Goal: Transaction & Acquisition: Purchase product/service

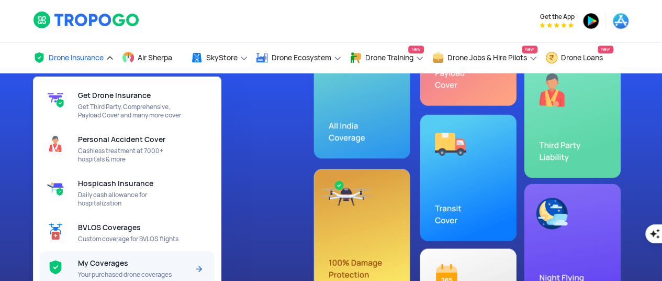
click at [103, 259] on span "My Coverages" at bounding box center [103, 263] width 50 height 8
click at [109, 260] on div "My Coverages Your purchased drone coverages" at bounding box center [135, 269] width 115 height 36
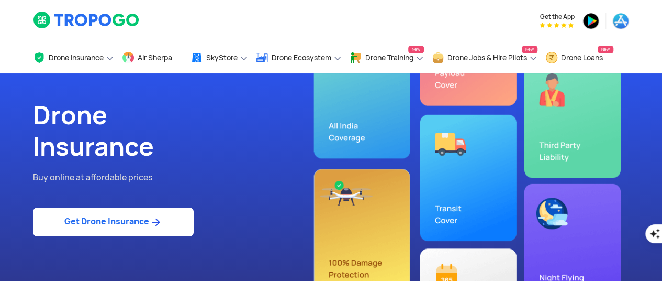
click at [409, 153] on div "Drone Insurance Buy online at affordable prices Get Drone Insurance" at bounding box center [331, 180] width 613 height 215
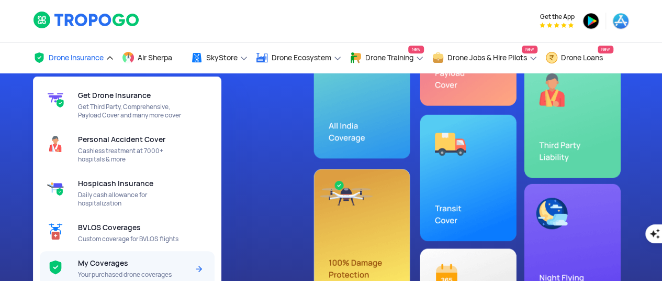
click at [99, 259] on span "My Coverages" at bounding box center [103, 263] width 50 height 8
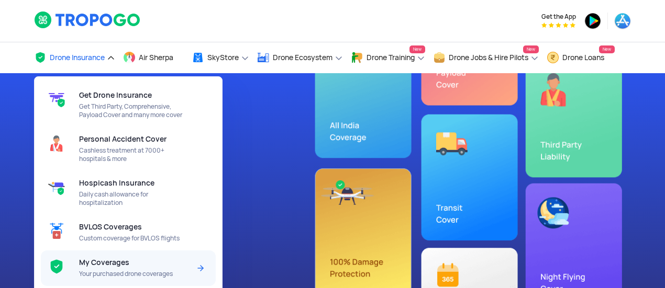
click at [105, 267] on span "My Coverages" at bounding box center [104, 263] width 50 height 8
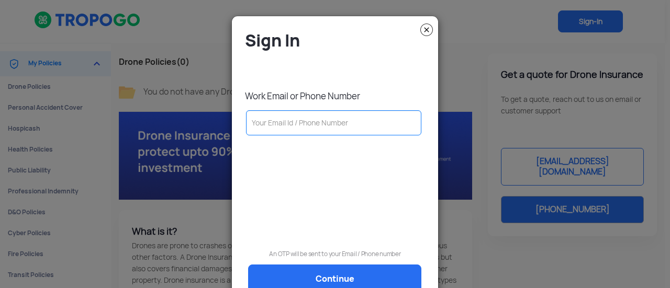
click at [332, 127] on input "text" at bounding box center [333, 122] width 175 height 25
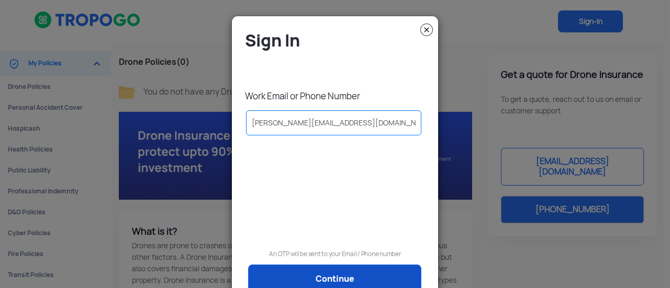
type input "[PERSON_NAME][EMAIL_ADDRESS][DOMAIN_NAME]"
click at [352, 271] on link "Continue" at bounding box center [334, 279] width 173 height 29
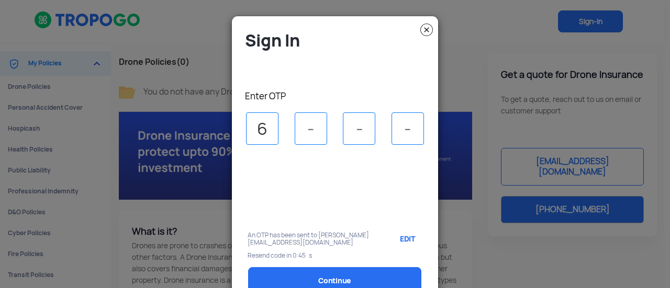
type input "6"
type input "7"
type input "5"
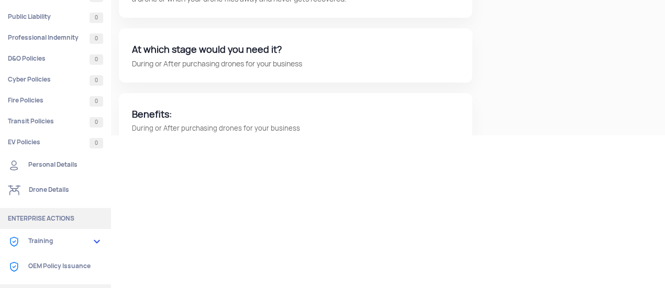
scroll to position [208, 0]
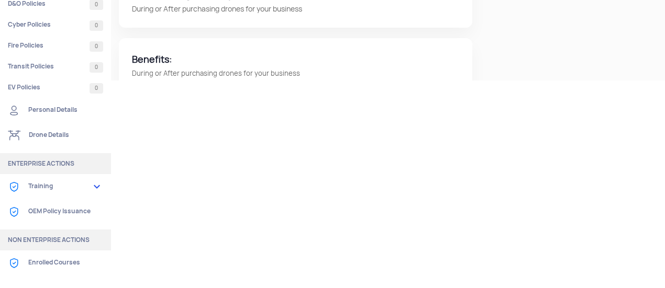
click at [80, 212] on link "OEM Policy Issuance" at bounding box center [55, 211] width 111 height 25
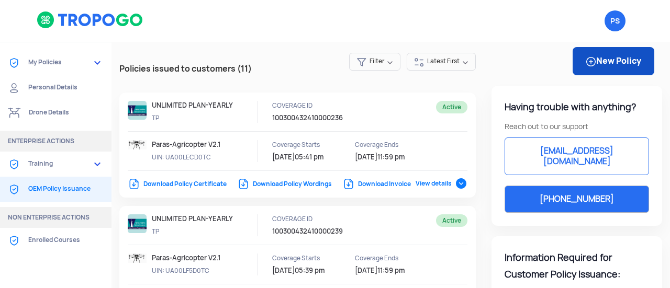
click at [605, 64] on link "New Policy" at bounding box center [614, 61] width 82 height 28
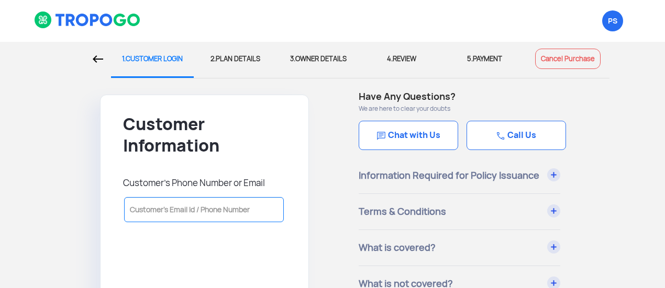
click at [197, 204] on input "text" at bounding box center [204, 209] width 160 height 25
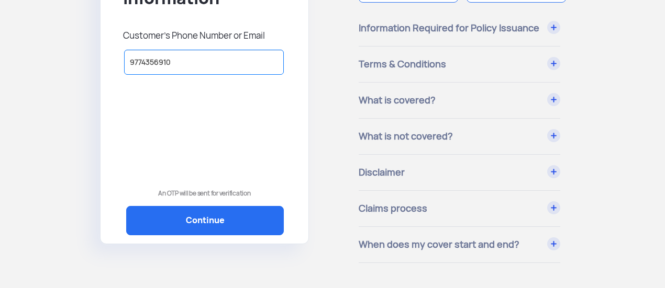
scroll to position [148, 0]
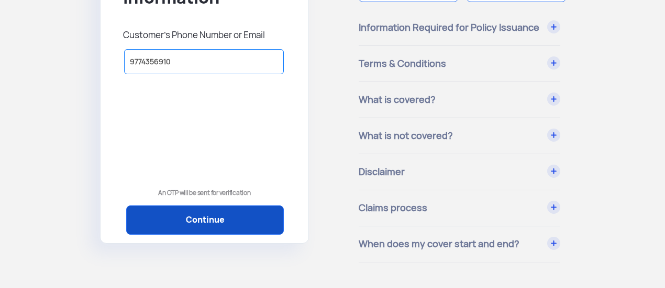
type input "9774356910"
click at [212, 214] on link "Continue" at bounding box center [205, 220] width 158 height 29
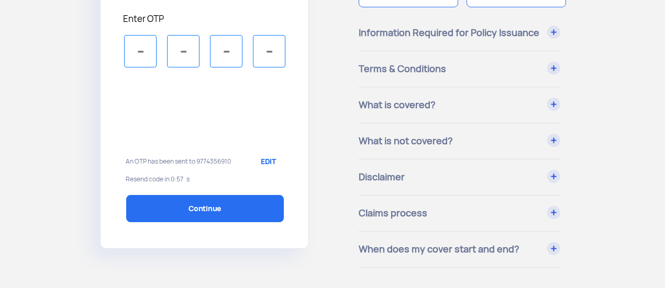
scroll to position [120, 0]
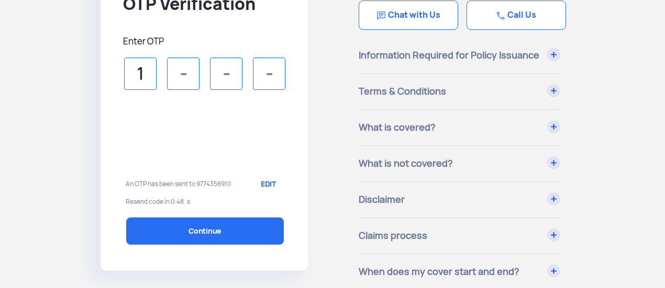
type input "1"
type input "6"
type input "3"
type input "4"
select select "1000000"
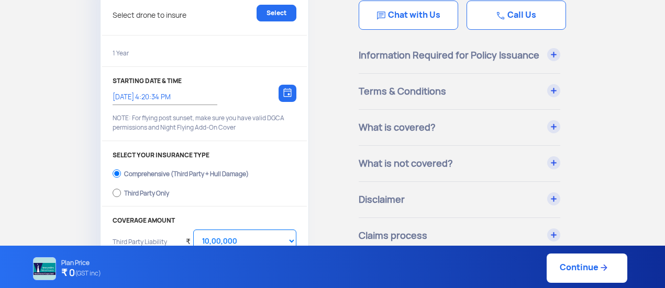
scroll to position [2, 0]
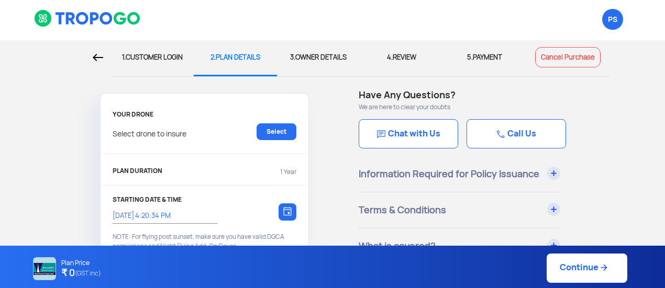
type input "[DATE] 4:30:00 PM"
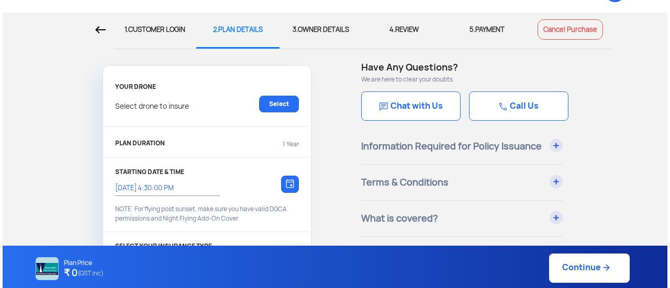
scroll to position [38, 0]
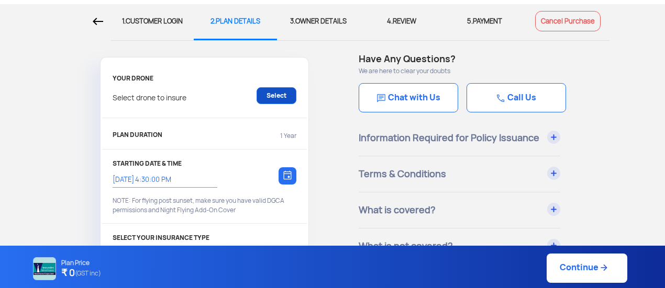
click at [274, 93] on link "Select" at bounding box center [277, 95] width 40 height 17
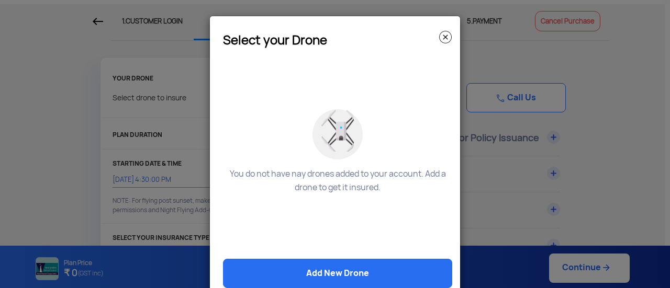
scroll to position [23, 0]
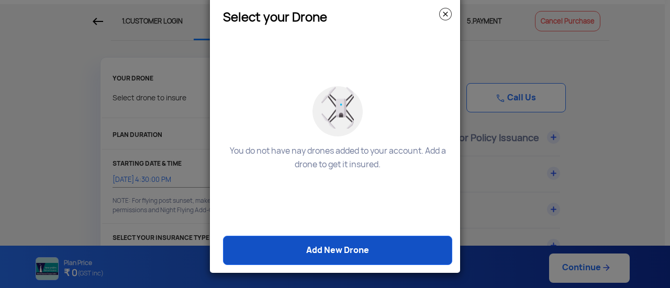
click at [356, 245] on link "Add New Drone" at bounding box center [337, 250] width 229 height 29
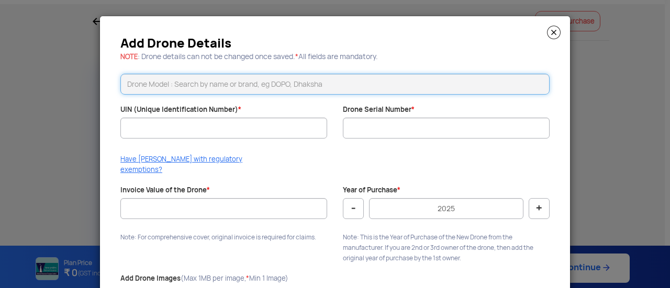
click at [263, 84] on input "text" at bounding box center [334, 84] width 429 height 21
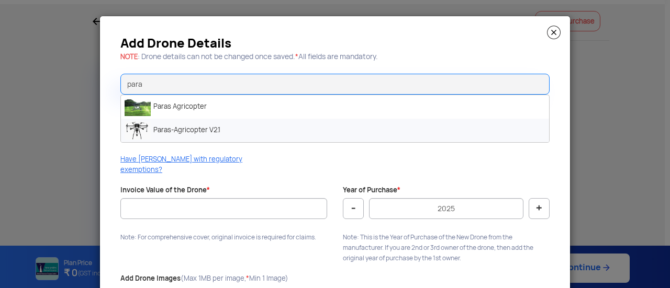
click at [196, 127] on li "Paras-Agricopter V2.1" at bounding box center [335, 131] width 428 height 24
type input "Paras-Agricopter V2.1"
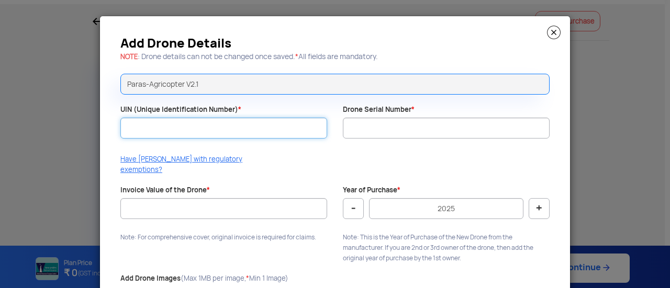
click at [196, 127] on input "UIN (Unique Identification Number) *" at bounding box center [223, 128] width 207 height 21
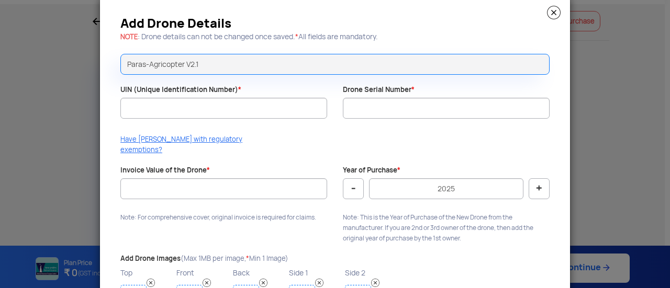
scroll to position [21, 0]
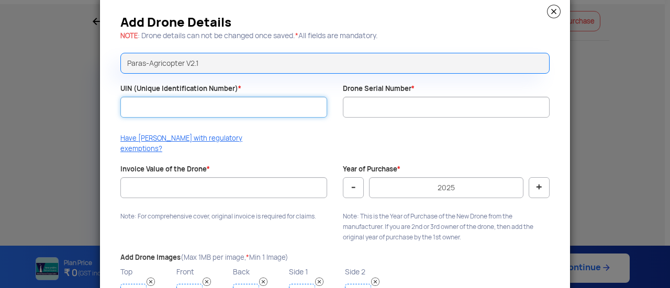
click at [213, 113] on input "UIN (Unique Identification Number) *" at bounding box center [223, 107] width 207 height 21
type input "UA00LG0D0TC"
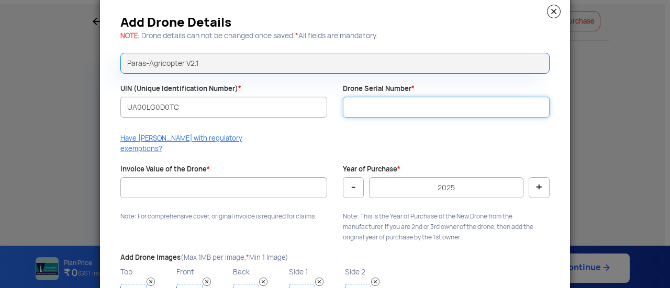
click at [360, 109] on input "Drone Serial Number *" at bounding box center [446, 107] width 207 height 21
type input "AG21-339"
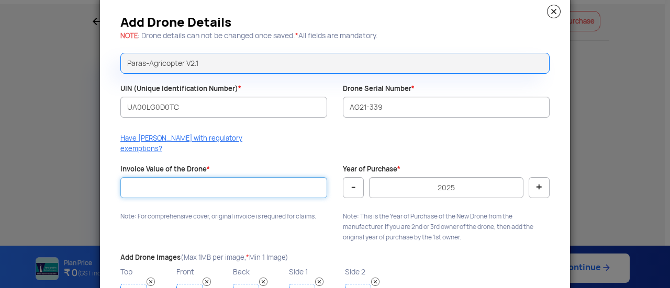
click at [207, 177] on input "Invoice Value of the Drone *" at bounding box center [223, 187] width 207 height 21
click at [226, 177] on input "Invoice Value of the Drone *" at bounding box center [223, 187] width 207 height 21
type input "540750"
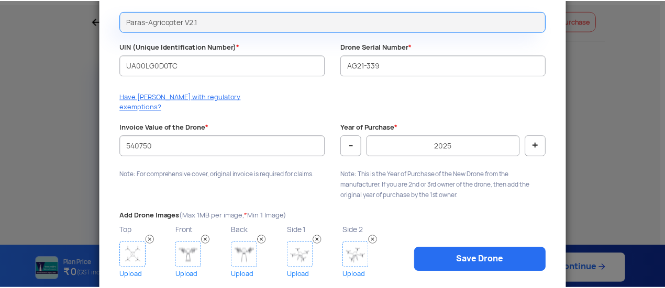
scroll to position [85, 0]
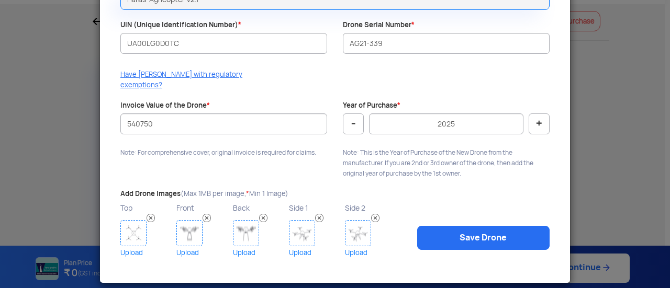
click at [132, 247] on link "Upload" at bounding box center [146, 253] width 53 height 13
click at [125, 247] on link "Upload" at bounding box center [146, 253] width 53 height 13
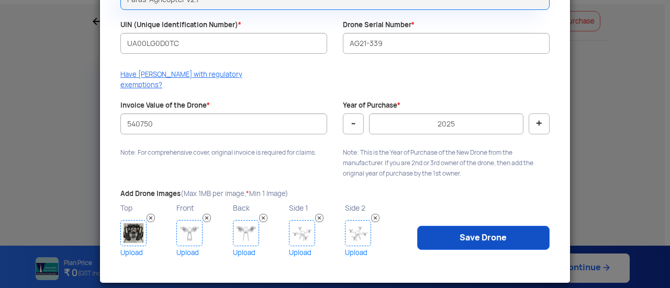
click at [475, 229] on link "Save Drone" at bounding box center [483, 238] width 132 height 24
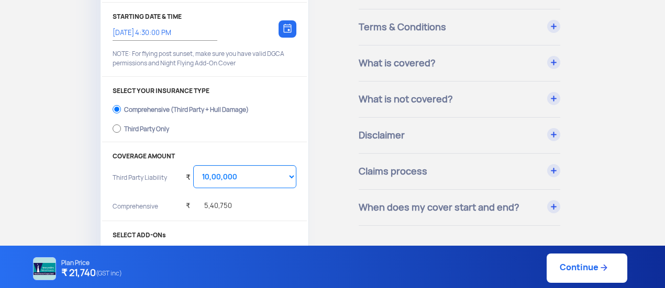
scroll to position [187, 0]
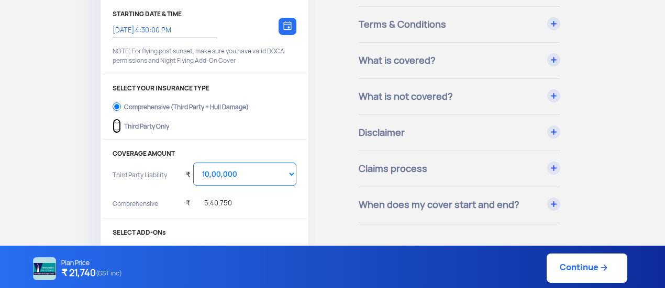
click at [116, 124] on input "Third Party Only" at bounding box center [117, 126] width 8 height 15
radio input "true"
select select "2000000"
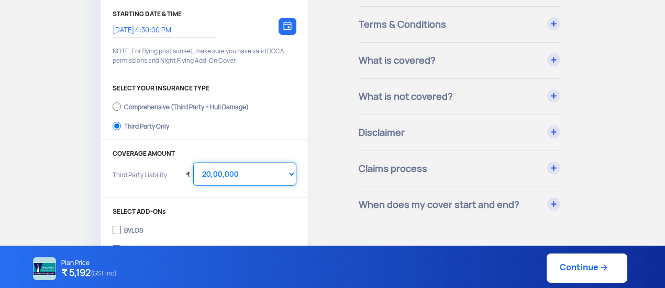
click at [291, 170] on select "Select Amount 20,00,000 25,00,000 30,00,000 35,00,000 40,00,000" at bounding box center [244, 174] width 103 height 23
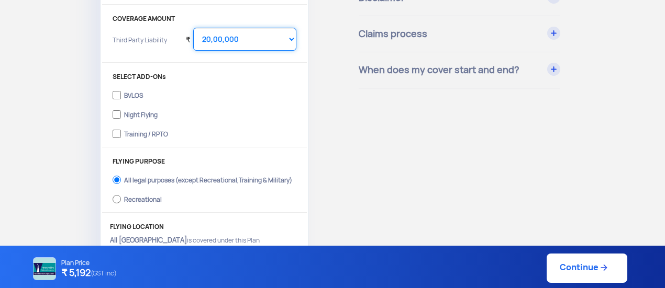
scroll to position [324, 0]
click at [117, 129] on input "Training / RPTO" at bounding box center [117, 133] width 8 height 15
checkbox input "true"
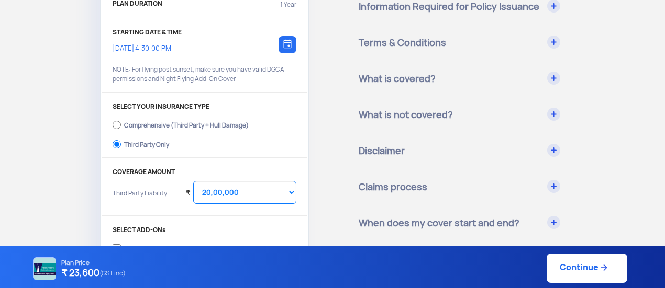
scroll to position [194, 0]
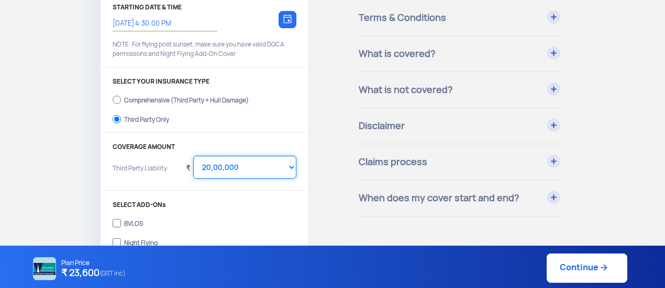
click at [295, 168] on select "Select Amount 10,00,000 15,00,000 20,00,000 25,00,000 30,00,000 35,00,000 40,00…" at bounding box center [244, 167] width 103 height 23
select select "1000000"
click at [193, 156] on select "Select Amount 10,00,000 15,00,000 20,00,000 25,00,000 30,00,000 35,00,000 40,00…" at bounding box center [244, 167] width 103 height 23
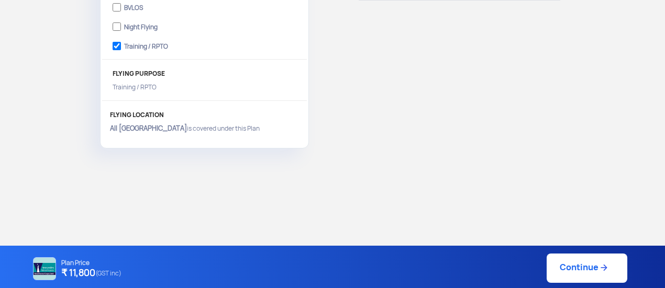
scroll to position [414, 0]
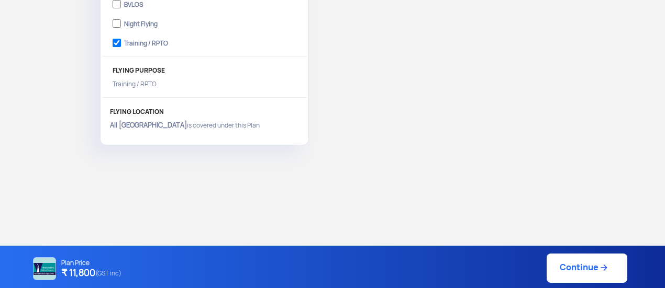
click at [581, 264] on link "Continue" at bounding box center [587, 268] width 81 height 29
type input "[DATE] 5:04:00 PM"
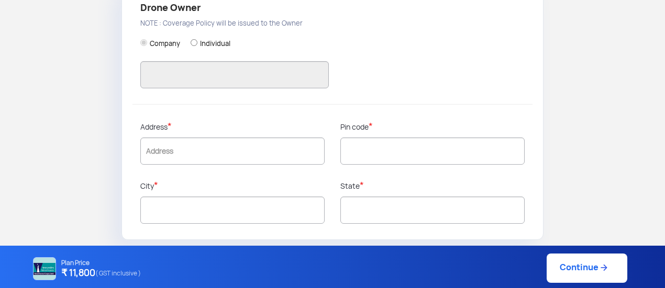
type input "9774356910"
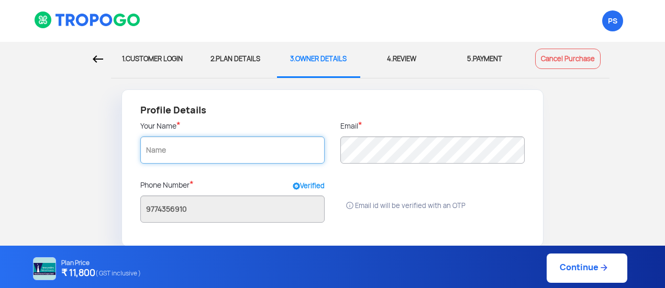
click at [209, 153] on input "text" at bounding box center [232, 150] width 184 height 27
type input "[PERSON_NAME] [PERSON_NAME]"
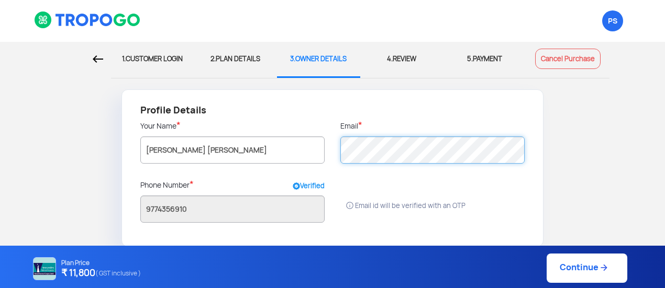
radio input "false"
radio input "true"
type input "[PERSON_NAME] [PERSON_NAME]"
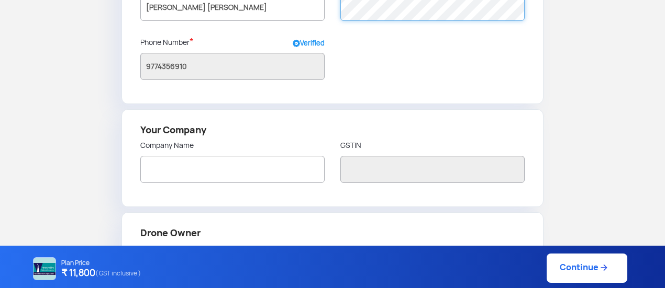
scroll to position [133, 0]
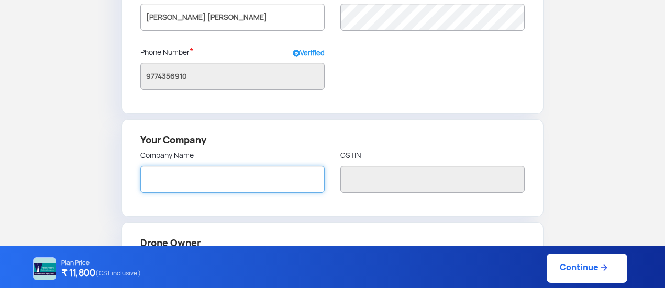
click at [207, 185] on input "text" at bounding box center [232, 179] width 184 height 27
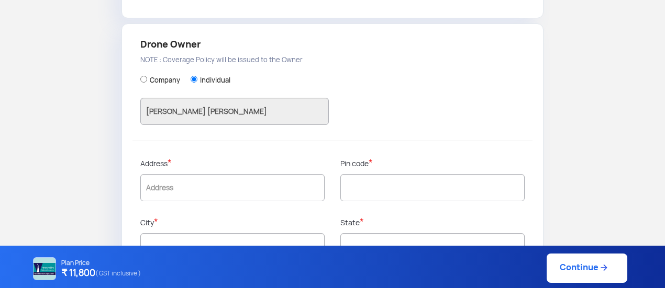
scroll to position [369, 0]
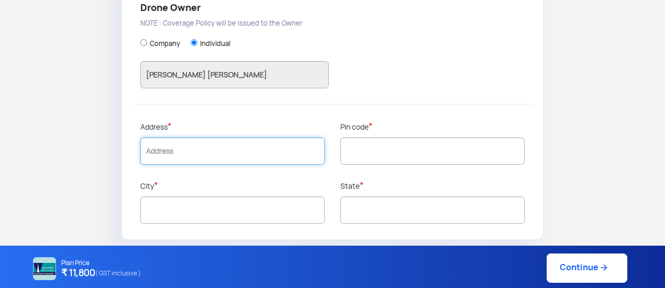
click at [279, 162] on input "text" at bounding box center [232, 151] width 184 height 27
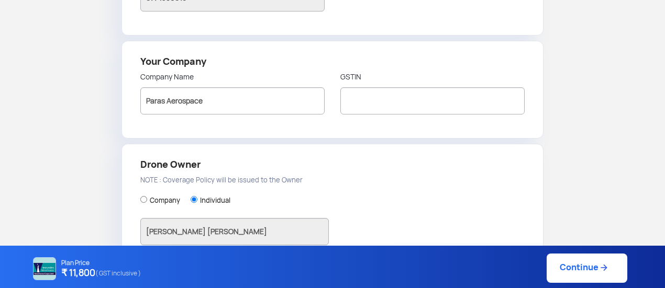
scroll to position [212, 0]
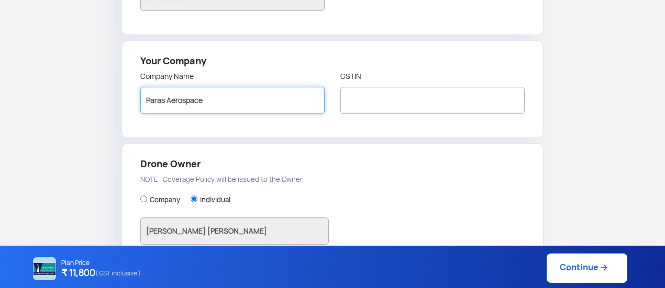
click at [238, 98] on input "Paras Aerospace" at bounding box center [232, 100] width 184 height 27
type input "P"
type input "RNJ Assosiates"
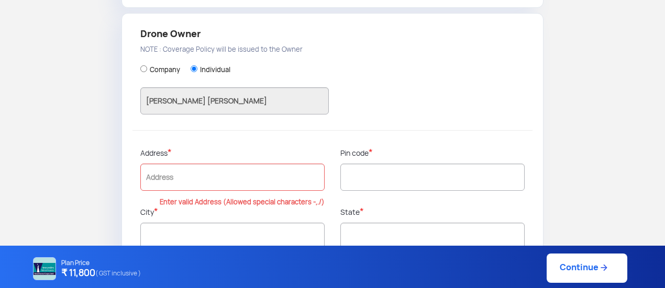
scroll to position [369, 0]
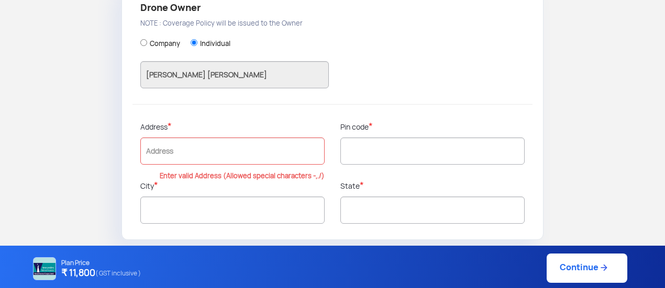
type input "16AGZPJ2400J1Z9"
click at [262, 142] on input "text" at bounding box center [232, 151] width 184 height 27
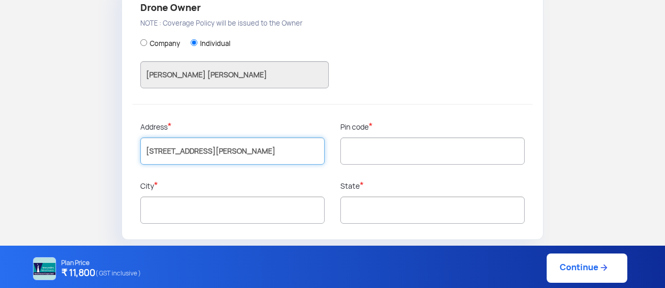
scroll to position [0, 103]
type input "[STREET_ADDRESS][PERSON_NAME]"
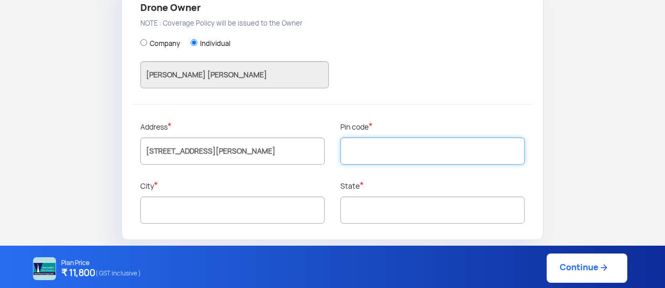
scroll to position [0, 0]
click at [371, 158] on input "text" at bounding box center [432, 151] width 184 height 27
type input "799004"
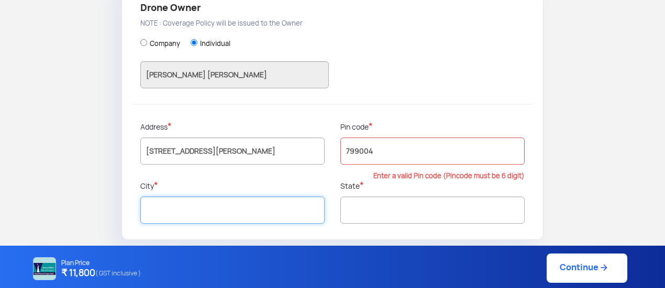
click at [242, 221] on input "text" at bounding box center [232, 210] width 184 height 27
type input "West Tripura"
type input "Tripura"
click at [210, 211] on input "West Tripura" at bounding box center [232, 210] width 184 height 27
click at [177, 202] on input "West Tripura" at bounding box center [232, 210] width 184 height 27
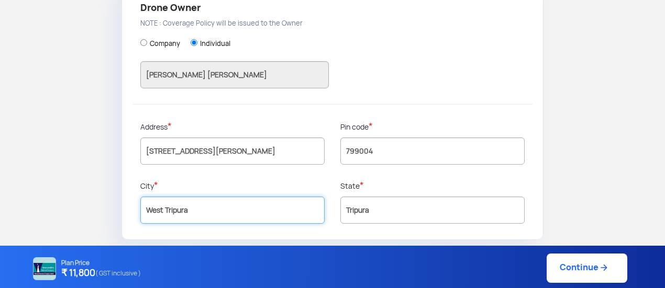
click at [169, 197] on input "West Tripura" at bounding box center [232, 210] width 184 height 27
click at [203, 197] on input "West Tripura" at bounding box center [232, 210] width 184 height 27
click at [213, 203] on input "West Tripura" at bounding box center [232, 210] width 184 height 27
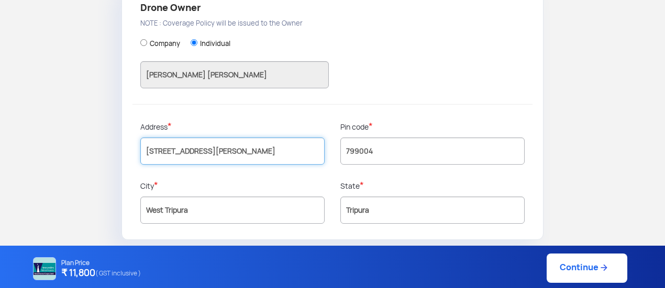
click at [200, 142] on input "[STREET_ADDRESS][PERSON_NAME]" at bounding box center [232, 151] width 184 height 27
click at [192, 148] on input "[STREET_ADDRESS][PERSON_NAME]" at bounding box center [232, 151] width 184 height 27
click at [195, 151] on input "[STREET_ADDRESS][PERSON_NAME]" at bounding box center [232, 151] width 184 height 27
type input "[STREET_ADDRESS][PERSON_NAME]"
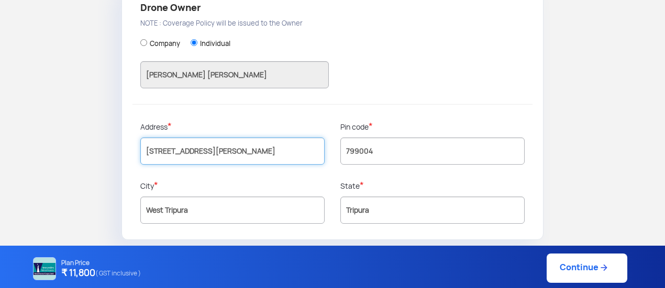
drag, startPoint x: 146, startPoint y: 149, endPoint x: 469, endPoint y: 185, distance: 325.6
click at [469, 185] on div "Drone Owner NOTE : Coverage Policy will be issued to the Owner Company Individu…" at bounding box center [332, 113] width 422 height 253
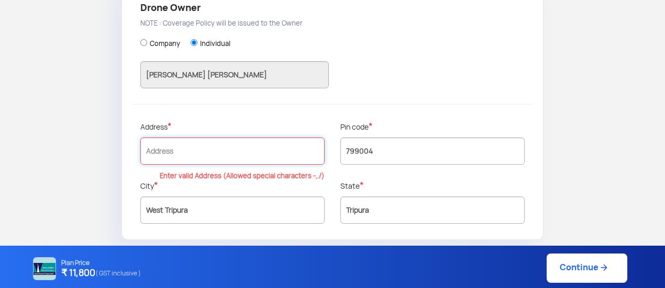
scroll to position [0, 0]
type input "Near"
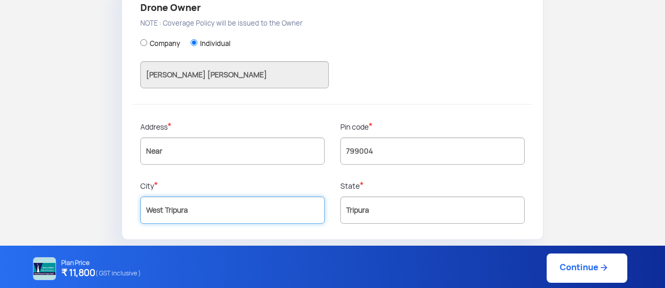
click at [315, 197] on input "West Tripura" at bounding box center [232, 210] width 184 height 27
type input "W"
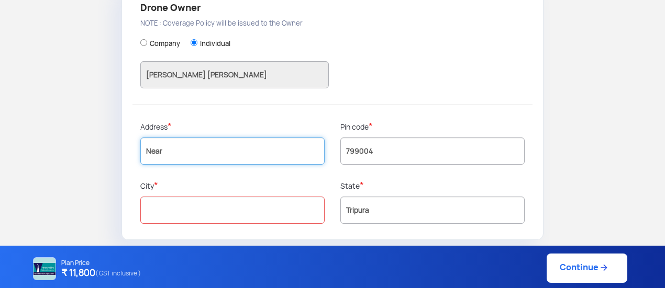
click at [234, 161] on input "Near" at bounding box center [232, 151] width 184 height 27
type input "N"
type input "C/o [PERSON_NAME] [PERSON_NAME], H/O [PERSON_NAME], Near Govt, Press [GEOGRAPHI…"
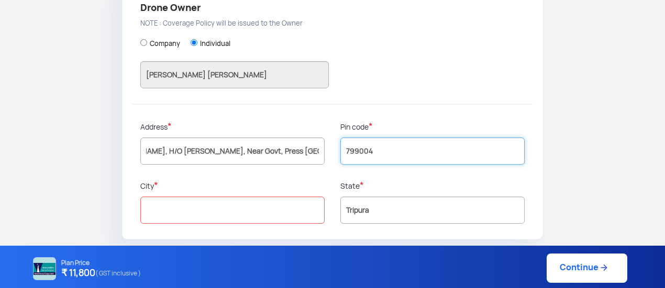
scroll to position [0, 0]
click at [387, 150] on input "799004" at bounding box center [432, 151] width 184 height 27
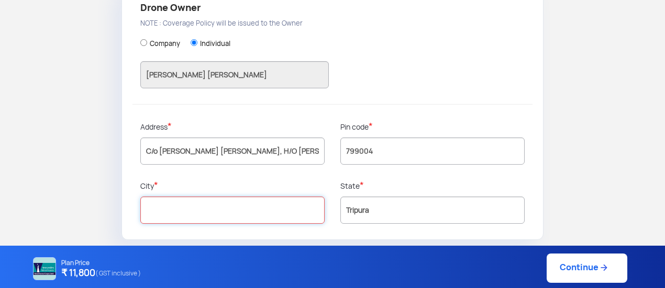
click at [259, 211] on input "text" at bounding box center [232, 210] width 184 height 27
click at [212, 130] on p "Address *" at bounding box center [232, 126] width 184 height 11
click at [224, 212] on input "text" at bounding box center [232, 210] width 184 height 27
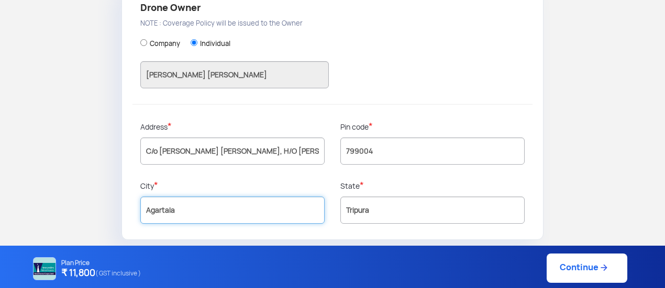
type input "Agartala"
click at [258, 170] on div "Address * C/o [PERSON_NAME] [PERSON_NAME], H/O [PERSON_NAME], Near Govt, Press …" at bounding box center [232, 150] width 200 height 59
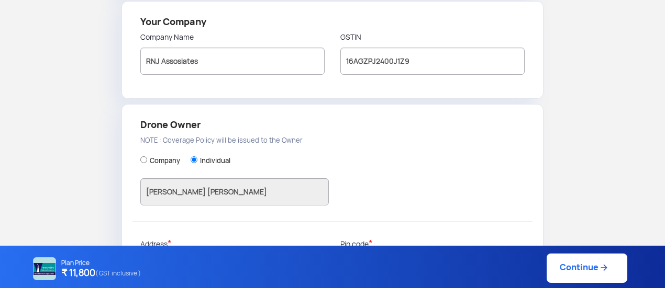
scroll to position [251, 0]
click at [265, 61] on input "RNJ Assosiates" at bounding box center [232, 61] width 184 height 27
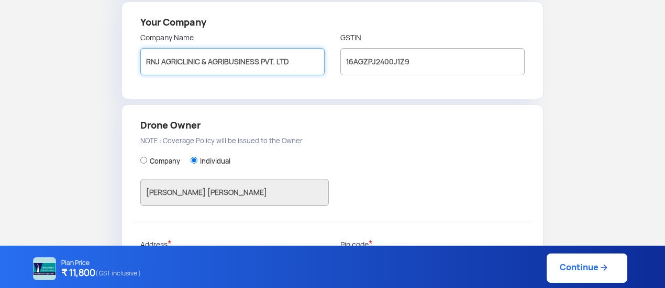
type input "RNJ AGRICLINIC & AGRIBUSINESS PVT. LTD"
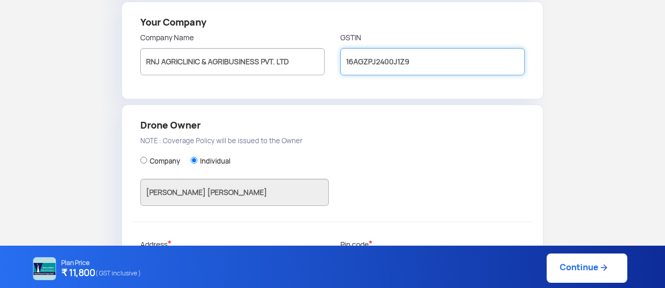
click at [447, 66] on input "16AGZPJ2400J1Z9" at bounding box center [432, 61] width 184 height 27
type input "1"
type input "16AAICR5548M1ZS"
click at [291, 150] on div "Company Individual [PERSON_NAME] [PERSON_NAME]" at bounding box center [332, 183] width 384 height 77
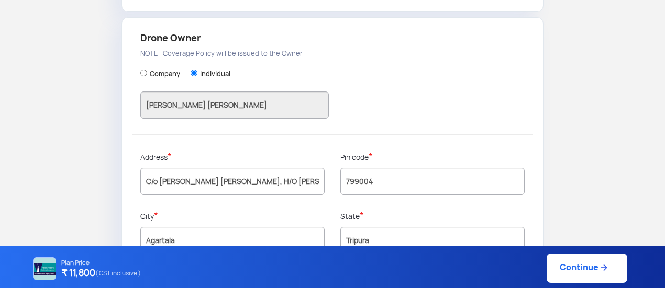
scroll to position [369, 0]
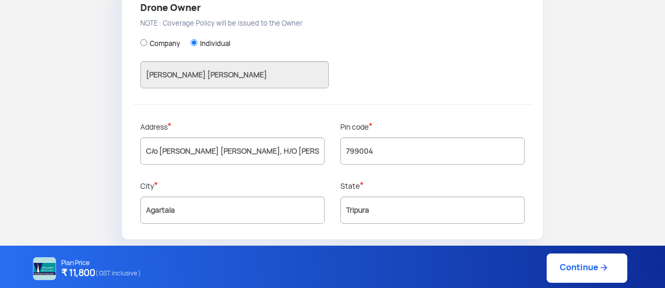
click at [586, 266] on link "Continue" at bounding box center [587, 268] width 81 height 29
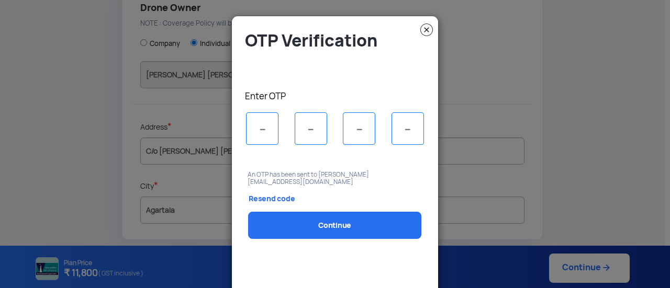
click at [275, 190] on link "Resend code" at bounding box center [288, 199] width 105 height 26
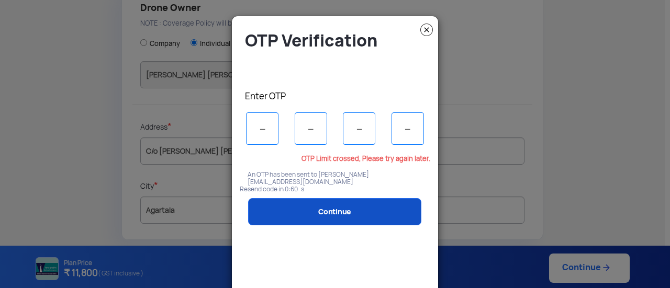
click at [330, 201] on link "Continue" at bounding box center [334, 211] width 173 height 27
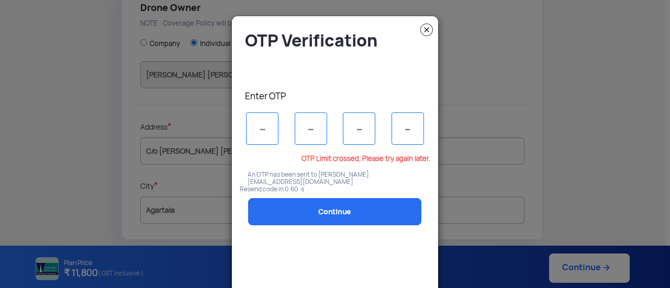
click at [264, 124] on input "tel" at bounding box center [262, 129] width 32 height 32
type input "3"
type input "2"
type input "6"
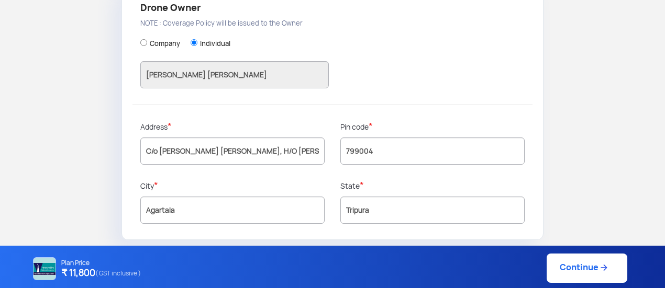
click at [562, 260] on link "Continue" at bounding box center [587, 268] width 81 height 29
click at [571, 264] on link "Continue" at bounding box center [587, 268] width 81 height 29
click at [590, 264] on link "Continue" at bounding box center [587, 268] width 81 height 29
click at [602, 265] on img at bounding box center [603, 268] width 10 height 10
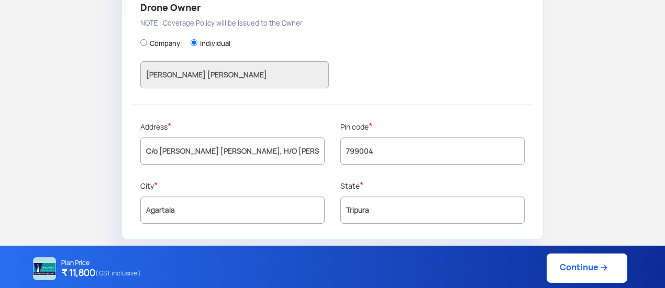
click at [581, 261] on link "Continue" at bounding box center [587, 268] width 81 height 29
click at [590, 271] on link "Continue" at bounding box center [587, 268] width 81 height 29
click at [564, 269] on link "Continue" at bounding box center [587, 268] width 81 height 29
drag, startPoint x: 664, startPoint y: 173, endPoint x: 670, endPoint y: 124, distance: 49.5
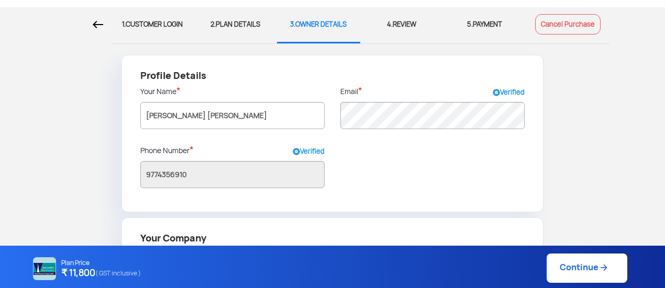
scroll to position [0, 0]
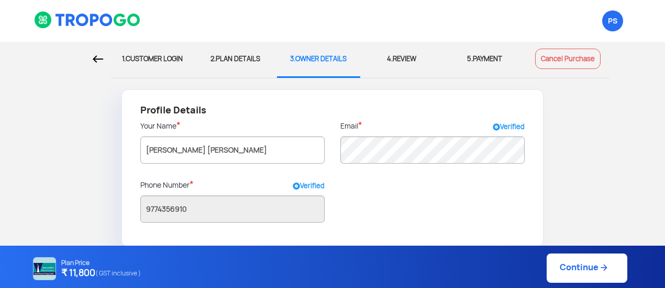
click at [232, 57] on div "2. PLAN DETAILS" at bounding box center [236, 59] width 68 height 35
select select "1000000"
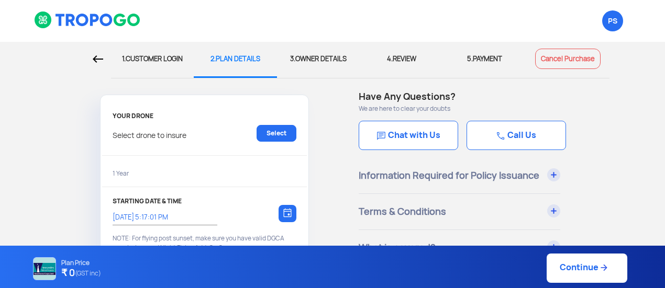
type input "[DATE] 5:04:00 PM"
radio input "false"
radio input "true"
checkbox input "true"
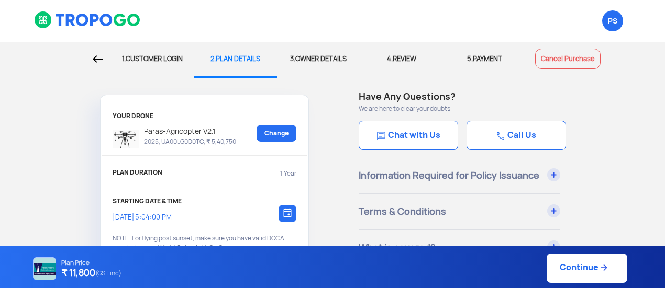
click at [308, 58] on div "3. OWNER DETAILS" at bounding box center [319, 59] width 68 height 35
click at [320, 57] on div "3. OWNER DETAILS" at bounding box center [319, 59] width 68 height 35
click at [574, 265] on link "Continue" at bounding box center [587, 268] width 81 height 29
type input "[DATE] 5:27:00 PM"
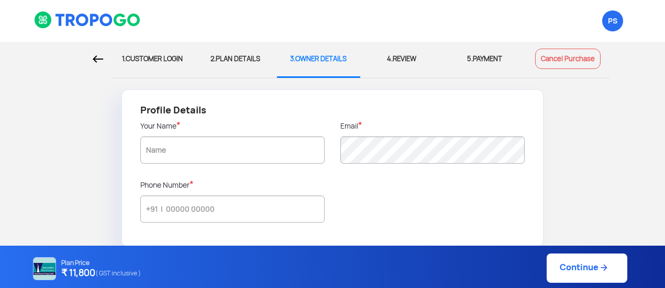
type input "9774356910"
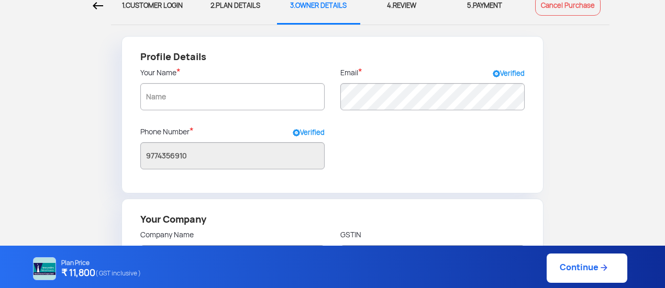
scroll to position [63, 0]
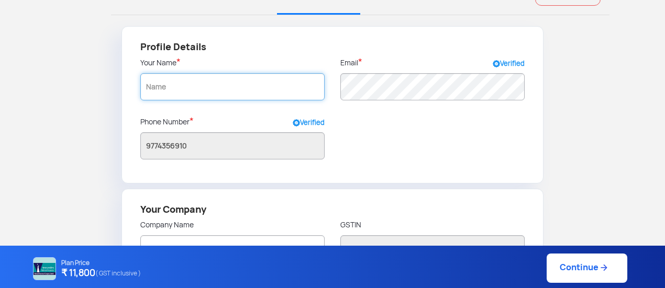
click at [223, 83] on input "text" at bounding box center [232, 86] width 184 height 27
type input "ABC"
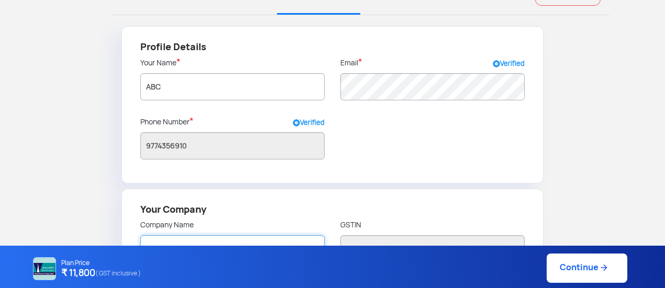
radio input "false"
radio input "true"
type input "ABC"
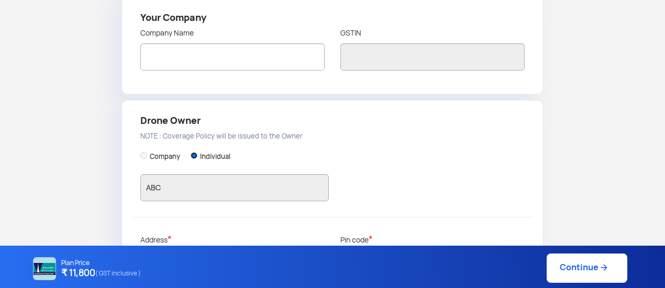
scroll to position [266, 0]
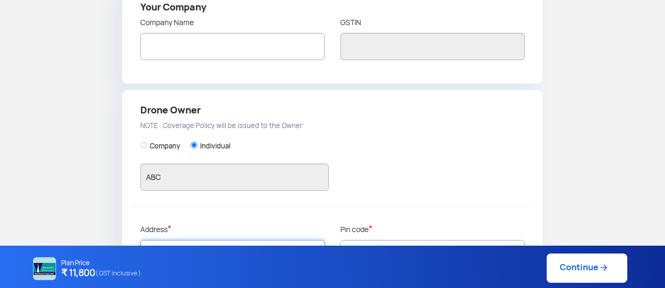
type input "ABC"
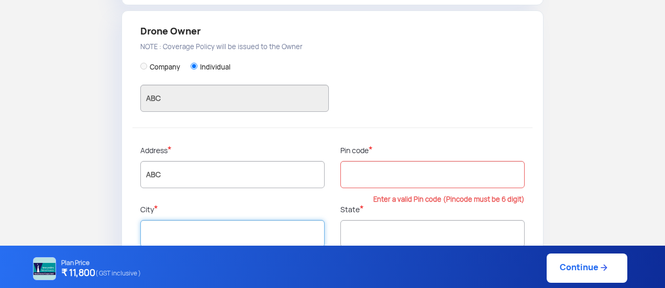
scroll to position [369, 0]
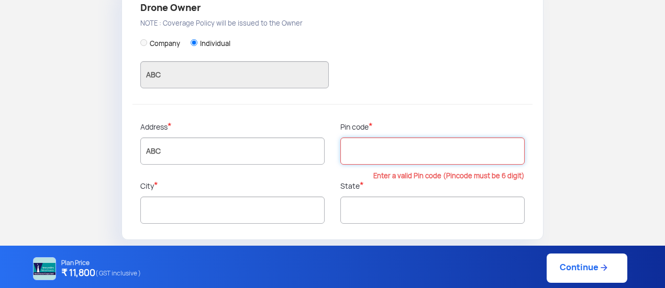
click at [468, 148] on input "text" at bounding box center [432, 151] width 184 height 27
click at [468, 148] on input "444444" at bounding box center [432, 151] width 184 height 27
type input "4"
click at [429, 143] on input "566076" at bounding box center [432, 151] width 184 height 27
type input "560076"
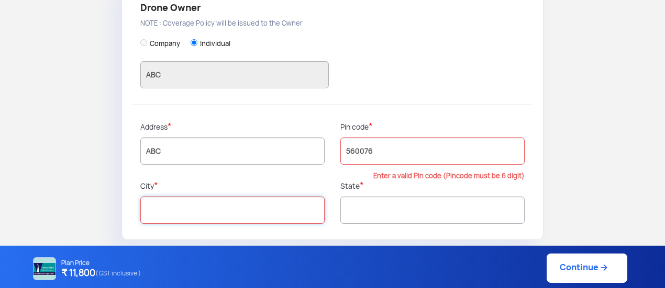
type input "[GEOGRAPHIC_DATA]"
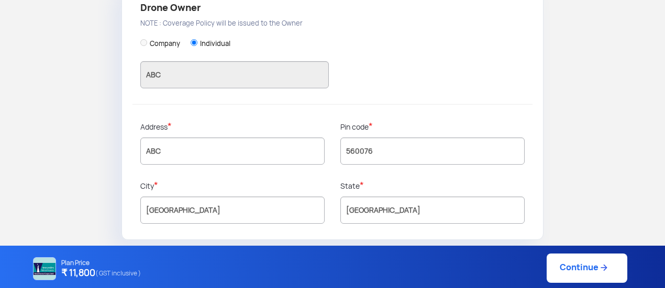
click at [576, 272] on link "Continue" at bounding box center [587, 268] width 81 height 29
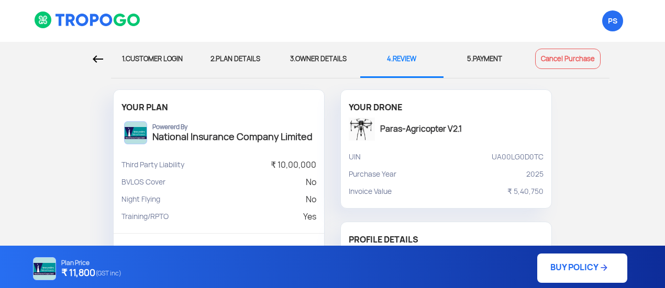
click at [329, 62] on div "3. OWNER DETAILS" at bounding box center [319, 59] width 68 height 35
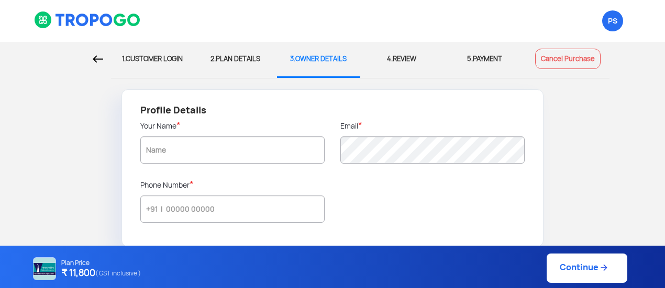
type input "ABC"
type input "9774356910"
radio input "false"
radio input "true"
type input "ABC"
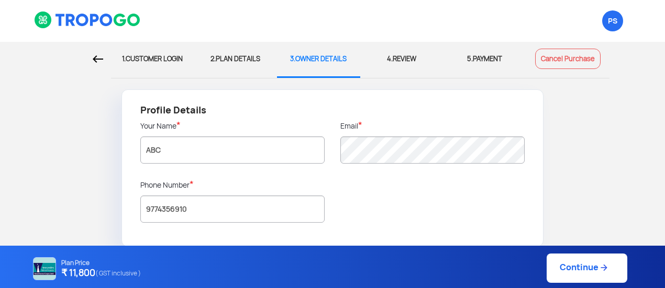
type input "ABC"
type input "560076"
type input "[GEOGRAPHIC_DATA]"
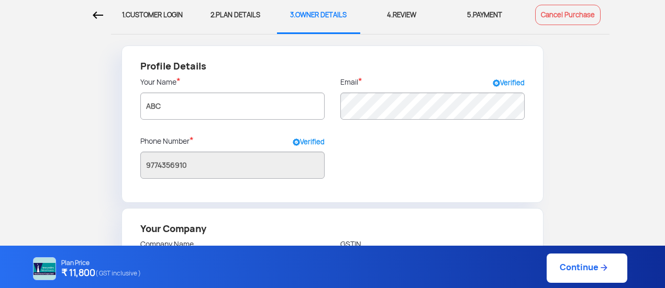
scroll to position [28, 0]
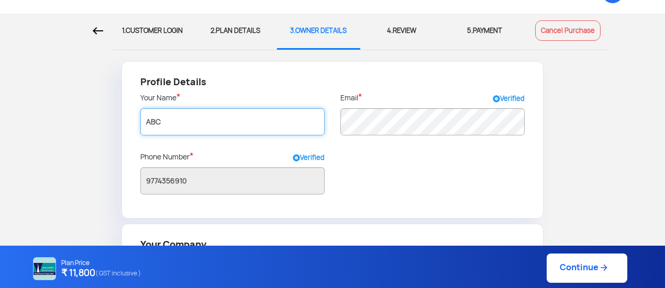
click at [253, 125] on input "ABC" at bounding box center [232, 121] width 184 height 27
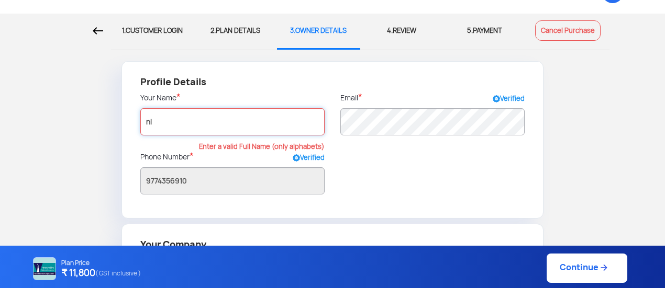
type input "n"
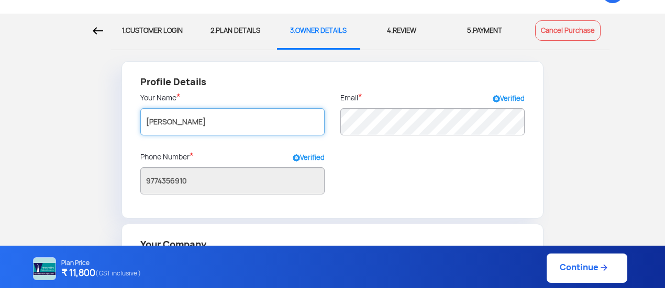
type input "[PERSON_NAME]"
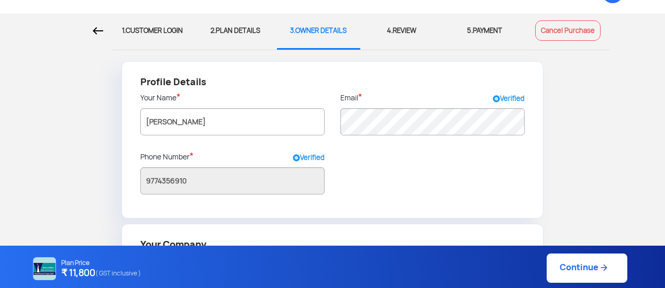
type input "[PERSON_NAME]"
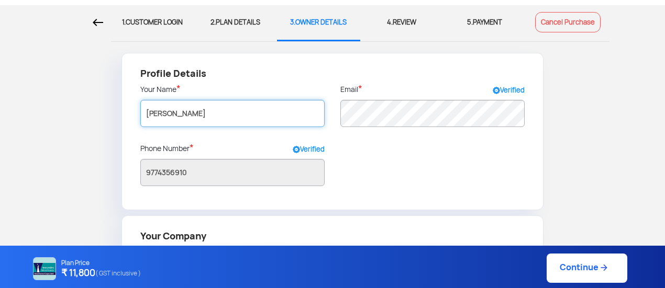
click at [253, 125] on input "[PERSON_NAME]" at bounding box center [232, 113] width 184 height 27
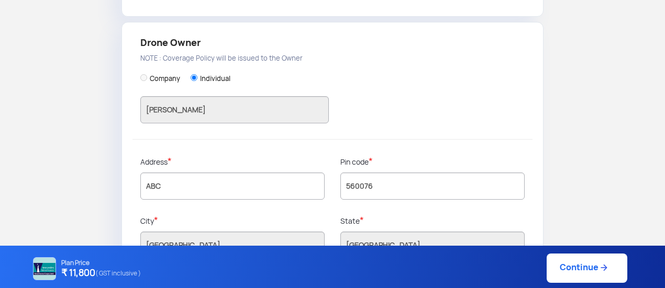
scroll to position [337, 0]
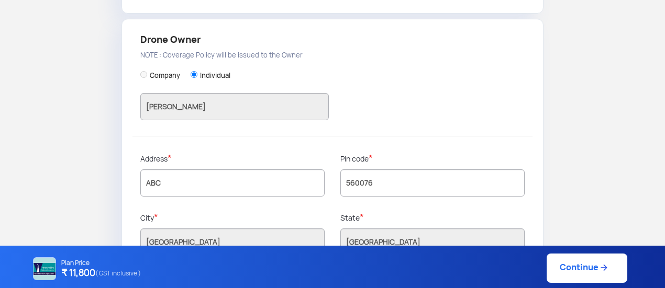
type input "[PERSON_NAME] [PERSON_NAME]"
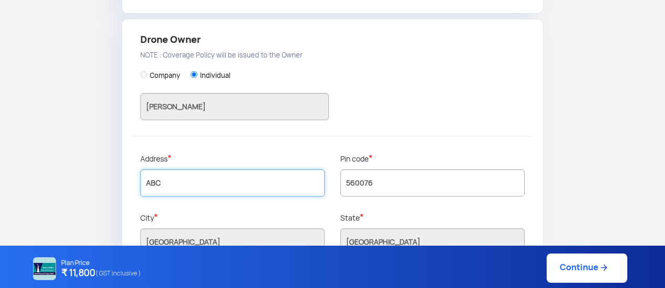
type input "[PERSON_NAME] [PERSON_NAME]"
click at [193, 182] on input "ABC" at bounding box center [232, 183] width 184 height 27
type input "R"
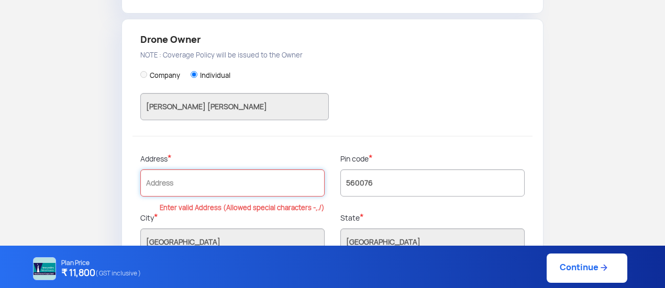
type input "H"
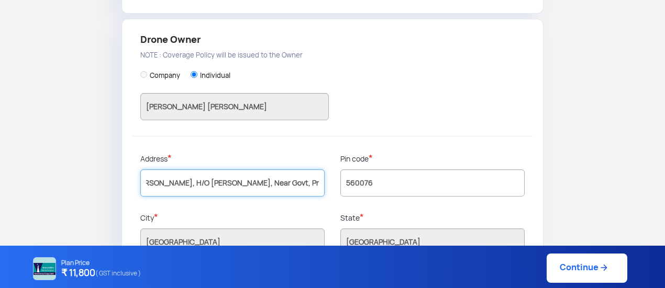
scroll to position [0, 118]
type input "C/o [PERSON_NAME] Kumarn [PERSON_NAME], H/O [PERSON_NAME], Near Govt, Press [GE…"
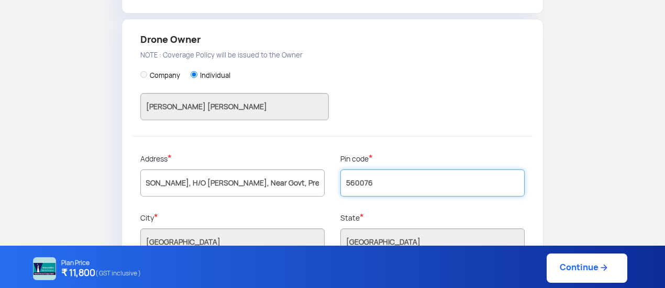
scroll to position [0, 0]
click at [398, 185] on input "560076" at bounding box center [432, 183] width 184 height 27
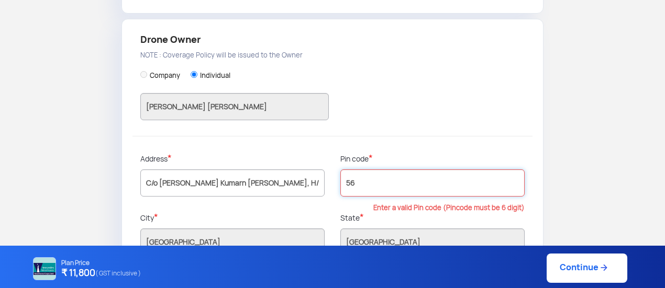
type input "5"
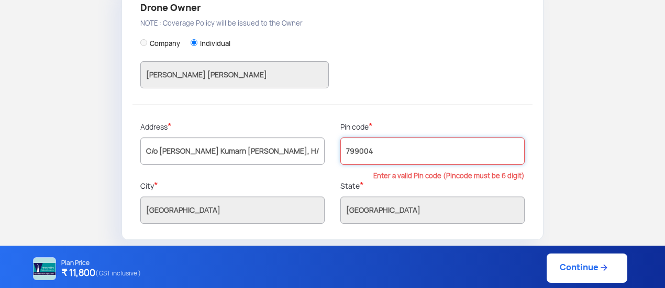
type input "799004"
type input "West Tripura"
type input "Tripura"
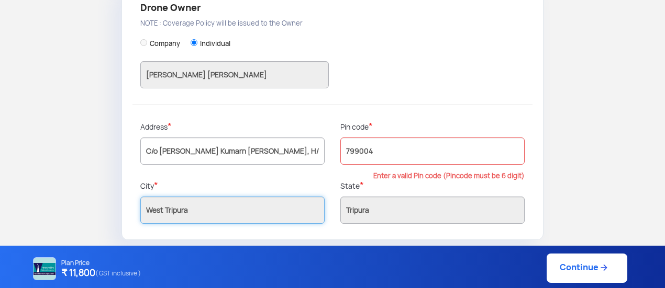
click at [269, 216] on input "West Tripura" at bounding box center [232, 210] width 184 height 27
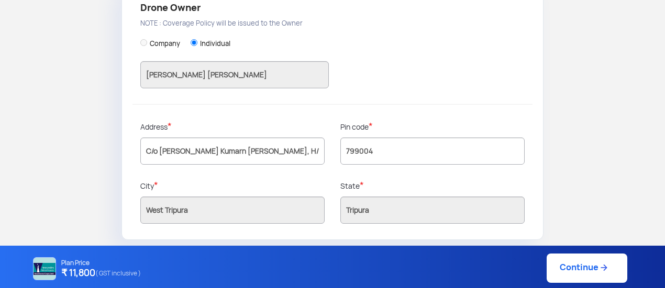
click at [598, 261] on link "Continue" at bounding box center [587, 268] width 81 height 29
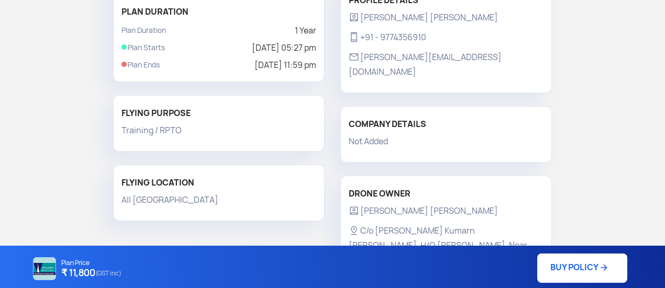
scroll to position [250, 0]
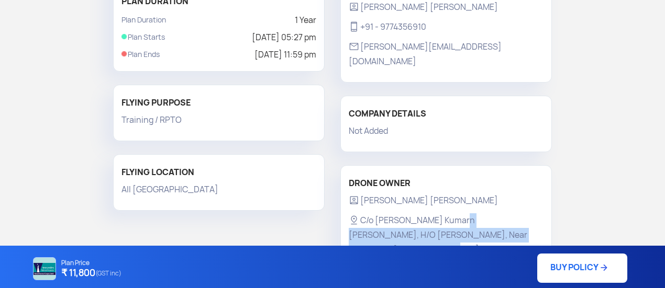
drag, startPoint x: 445, startPoint y: 205, endPoint x: 516, endPoint y: 224, distance: 73.7
click at [516, 224] on p "C/o [PERSON_NAME] Kumarn [PERSON_NAME], H/O [PERSON_NAME], Near Govt, Press [GE…" at bounding box center [446, 250] width 195 height 73
copy p "H/O [PERSON_NAME], Near Govt, Press Qtr, [GEOGRAPHIC_DATA], [GEOGRAPHIC_DATA], …"
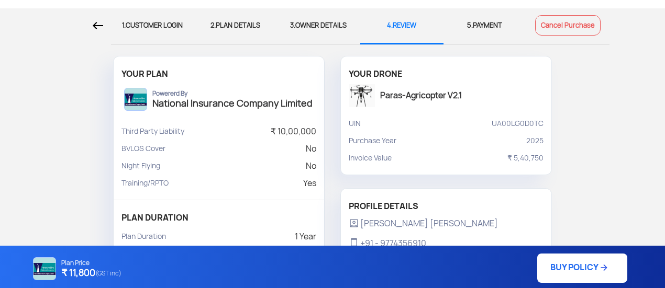
scroll to position [0, 0]
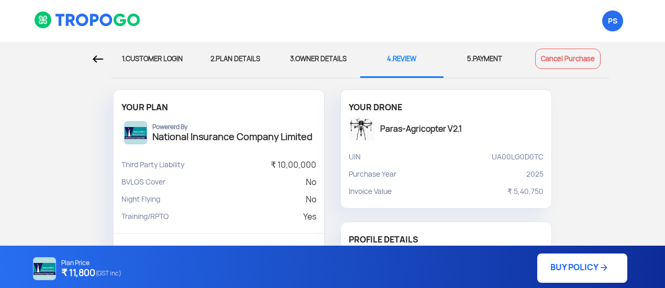
click at [310, 63] on div "3. OWNER DETAILS" at bounding box center [319, 59] width 68 height 35
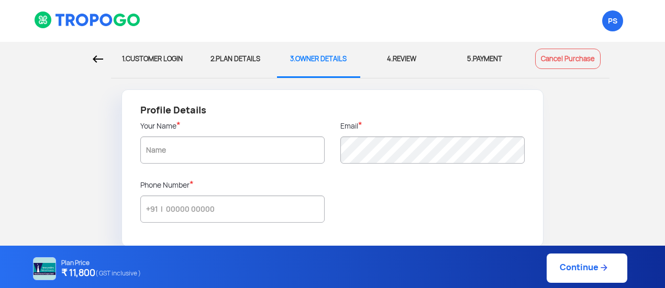
type input "[PERSON_NAME] [PERSON_NAME]"
type input "9774356910"
radio input "false"
radio input "true"
type input "[PERSON_NAME] [PERSON_NAME]"
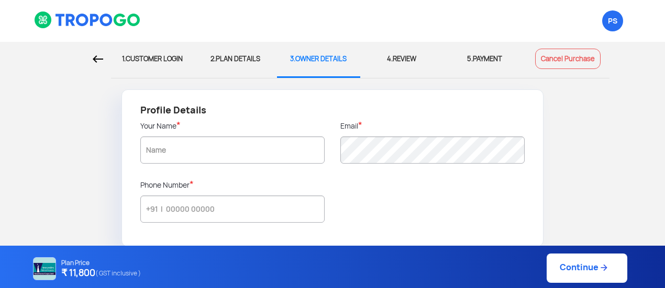
type input "C/o [PERSON_NAME] Kumarn [PERSON_NAME], H/O [PERSON_NAME], Near Govt, Press [GE…"
type input "799004"
type input "West Tripura"
type input "Tripura"
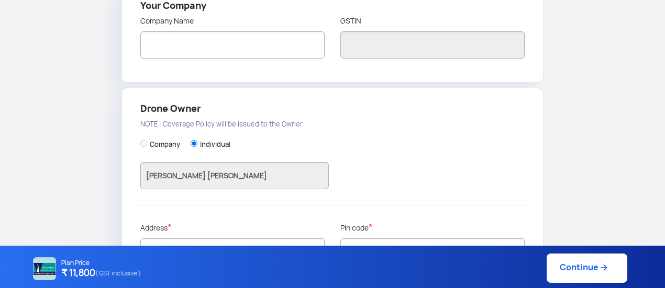
scroll to position [249, 0]
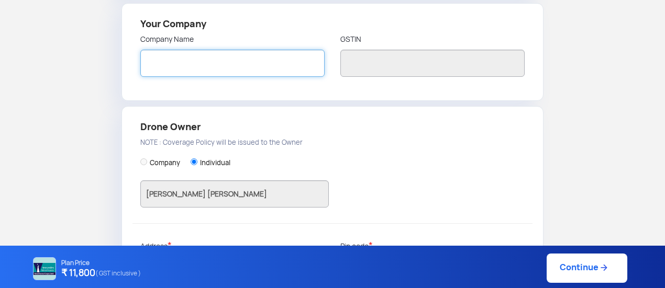
click at [279, 72] on input "text" at bounding box center [232, 63] width 184 height 27
click at [279, 72] on input "RNJ AGRICLINIC & AGRIBUSINESS" at bounding box center [232, 63] width 184 height 27
type input "RNJ AGRICLINIC & AGRIBUSINESS PVT. LTD"
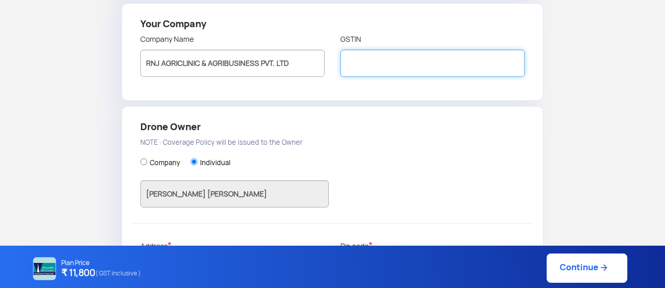
click at [370, 58] on input "text" at bounding box center [432, 63] width 184 height 27
type input "16AAICR5548M1ZS"
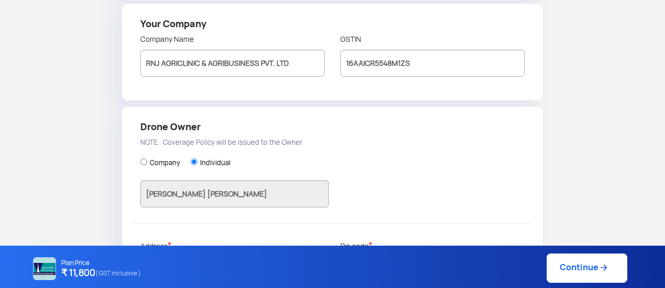
click at [588, 270] on link "Continue" at bounding box center [587, 268] width 81 height 29
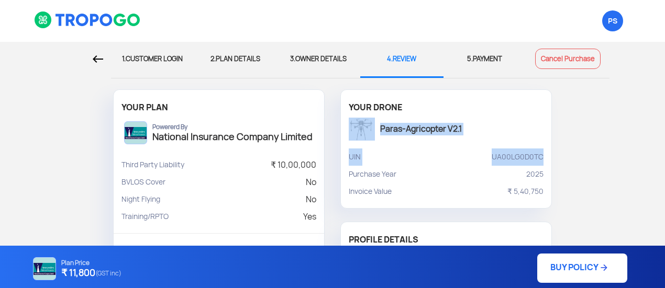
drag, startPoint x: 664, startPoint y: 99, endPoint x: 670, endPoint y: 150, distance: 51.6
click at [662, 150] on html "PS Logout 1. CUSTOMER LOGIN 2. PLAN DETAILS 3. OWNER DETAILS 4. REVIEW 5. PAYME…" at bounding box center [332, 144] width 665 height 288
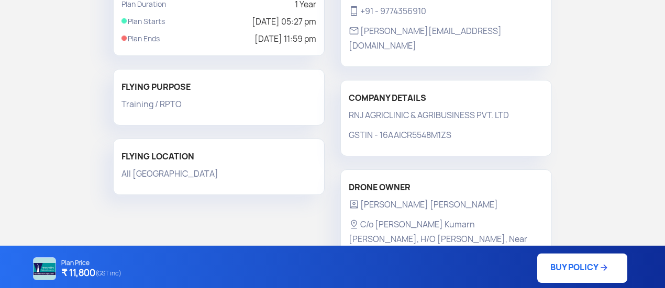
scroll to position [284, 0]
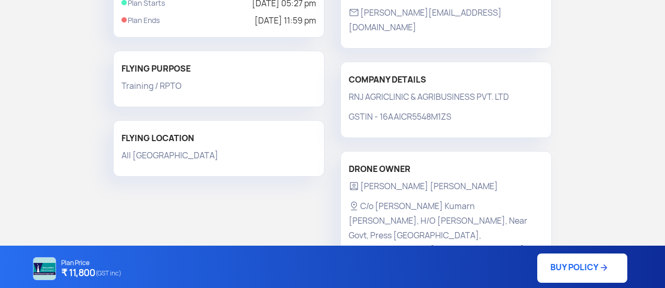
click at [595, 263] on link "BUY POLICY" at bounding box center [582, 268] width 90 height 29
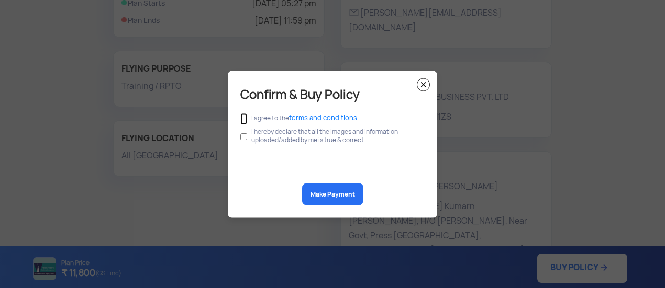
click at [243, 115] on input "checkbox" at bounding box center [243, 119] width 7 height 12
checkbox input "true"
click at [244, 139] on input "checkbox" at bounding box center [243, 137] width 7 height 20
checkbox input "true"
click at [329, 197] on button "Make Payment" at bounding box center [332, 194] width 61 height 22
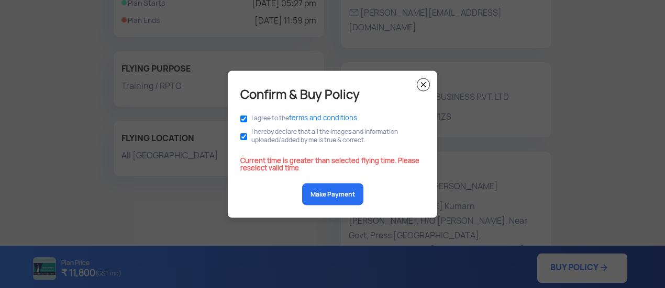
click at [329, 197] on button "Make Payment" at bounding box center [332, 194] width 61 height 22
click at [341, 194] on button "Make Payment" at bounding box center [332, 194] width 61 height 22
click at [420, 86] on img at bounding box center [423, 84] width 13 height 13
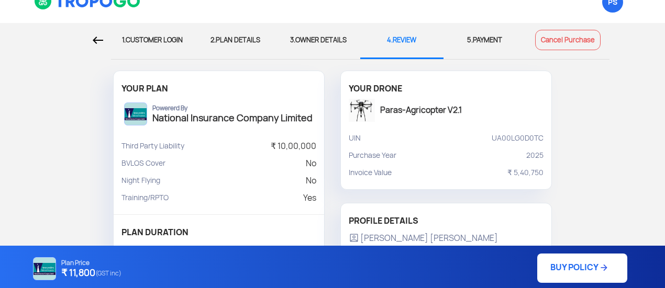
scroll to position [11, 0]
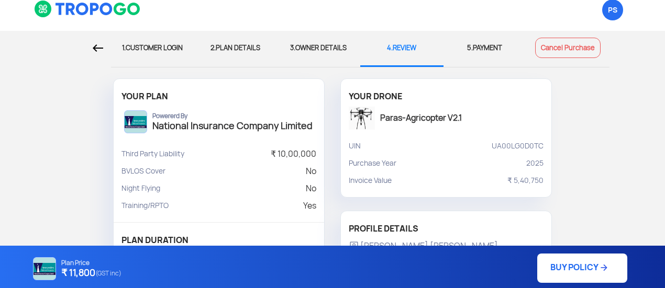
click at [236, 43] on div "2. PLAN DETAILS" at bounding box center [236, 48] width 68 height 35
select select "1000000"
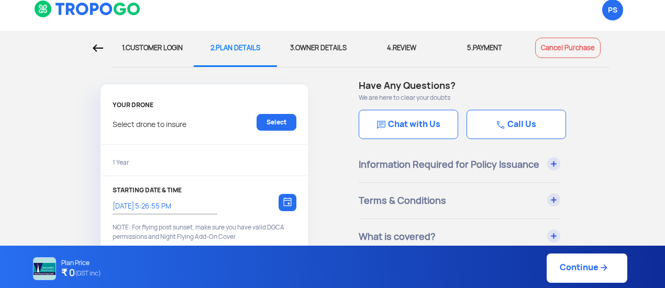
type input "[DATE] 5:27:00 PM"
radio input "false"
radio input "true"
checkbox input "true"
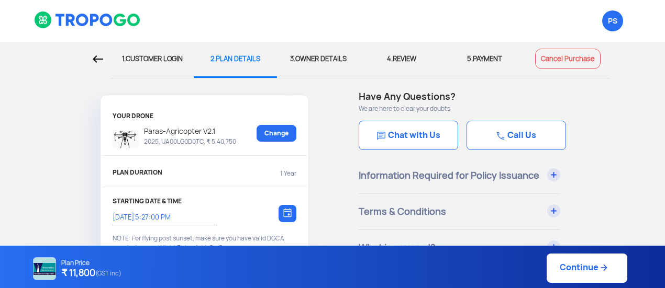
click at [193, 218] on input "[DATE] 5:27:00 PM" at bounding box center [160, 217] width 94 height 9
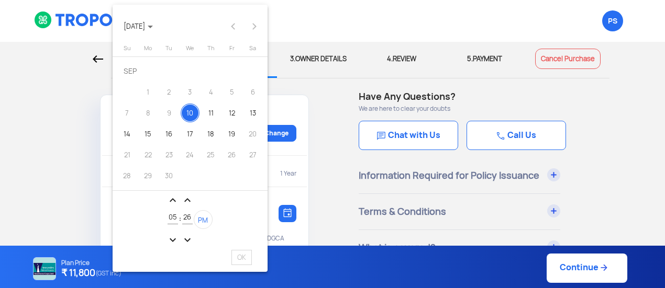
click at [186, 200] on mat-icon "expand_less" at bounding box center [187, 200] width 13 height 13
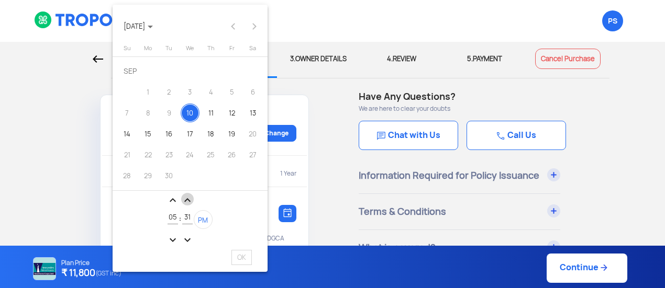
click at [186, 200] on mat-icon "expand_less" at bounding box center [187, 200] width 13 height 13
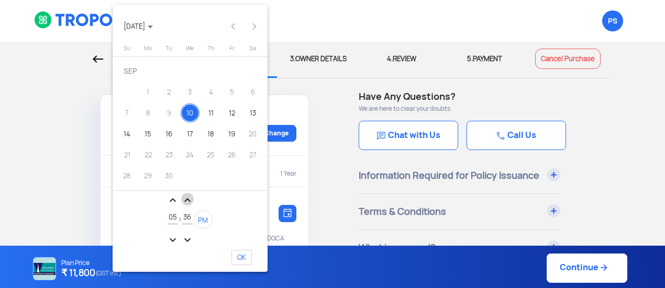
click at [186, 200] on mat-icon "expand_less" at bounding box center [187, 200] width 13 height 13
type input "37"
click at [237, 257] on span "OK" at bounding box center [241, 257] width 20 height 15
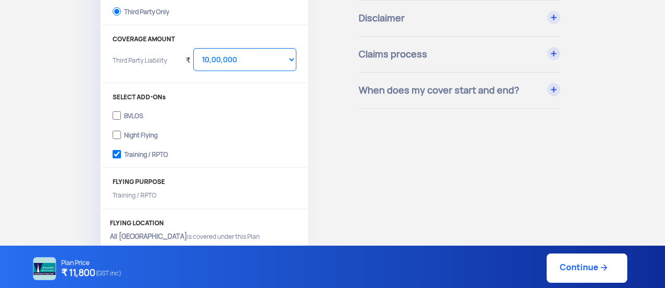
scroll to position [318, 0]
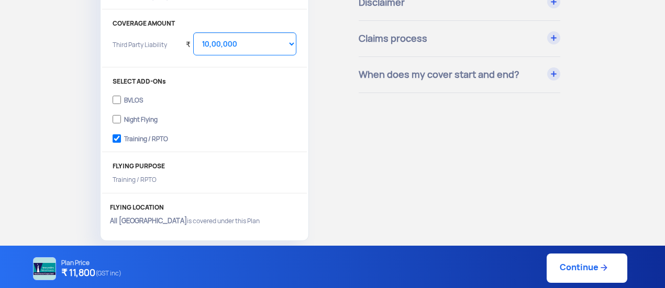
click at [604, 264] on img at bounding box center [603, 268] width 10 height 10
type input "[DATE] 5:37:00 PM"
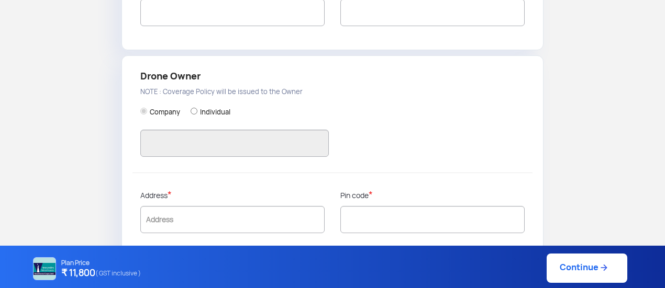
type input "[PERSON_NAME] [PERSON_NAME]"
type input "9774356910"
type input "RNJ AGRICLINIC & AGRIBUSINESS PVT. LTD"
type input "16AAICR5548M1ZS"
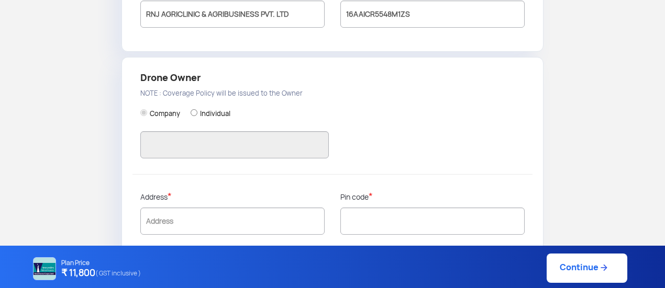
radio input "false"
radio input "true"
type input "[PERSON_NAME] [PERSON_NAME]"
type input "C/o [PERSON_NAME] Kumarn [PERSON_NAME], H/O [PERSON_NAME], Near Govt, Press [GE…"
type input "799004"
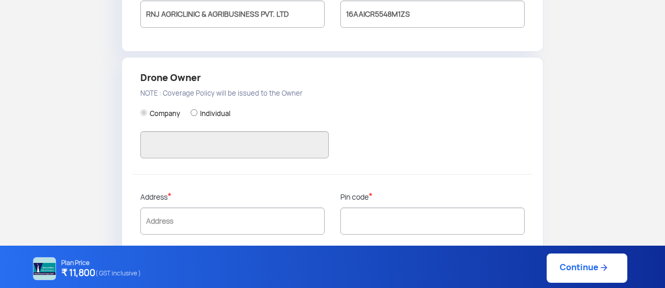
type input "West Tripura"
type input "Tripura"
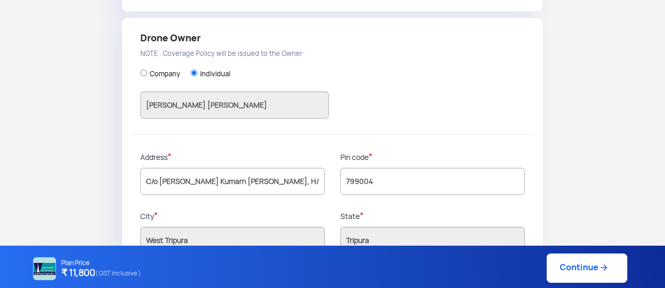
scroll to position [369, 0]
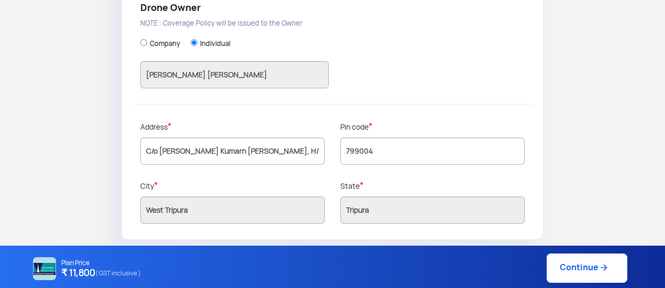
click at [599, 276] on link "Continue" at bounding box center [587, 268] width 81 height 29
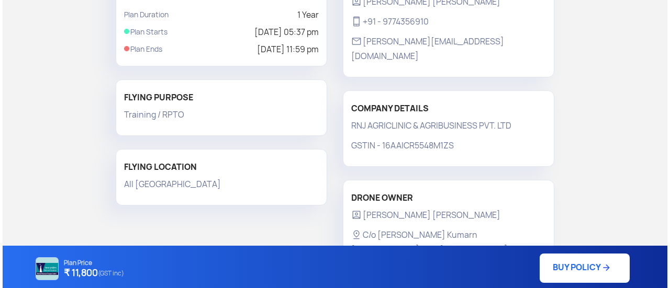
scroll to position [284, 0]
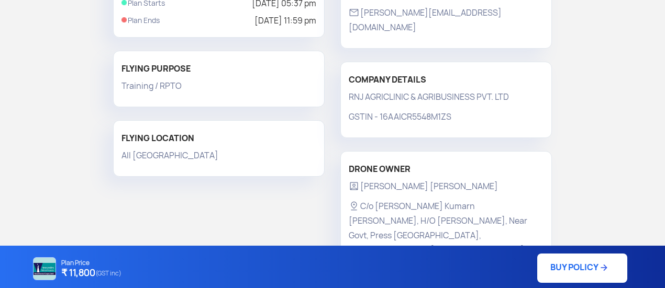
click at [575, 263] on link "BUY POLICY" at bounding box center [582, 268] width 90 height 29
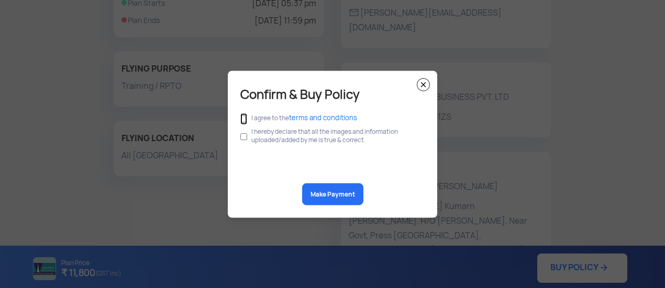
click at [245, 117] on input "checkbox" at bounding box center [243, 119] width 7 height 12
checkbox input "true"
click at [242, 139] on input "checkbox" at bounding box center [243, 137] width 7 height 20
checkbox input "true"
click at [339, 197] on button "Make Payment" at bounding box center [332, 194] width 61 height 22
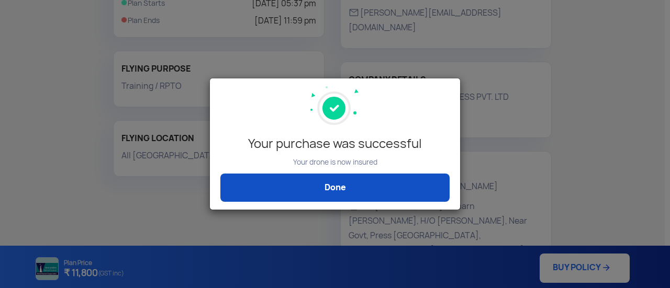
click at [370, 182] on link "Done" at bounding box center [334, 188] width 229 height 28
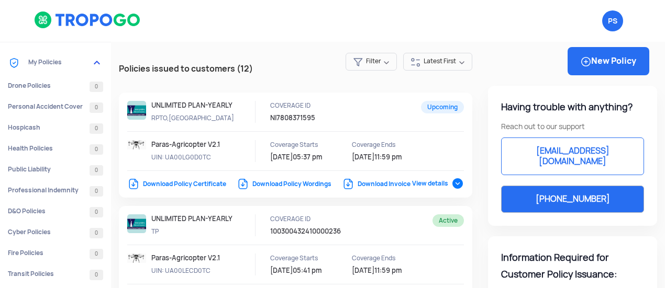
click at [398, 182] on link "Download Invoice" at bounding box center [376, 184] width 69 height 8
